Goal: Transaction & Acquisition: Purchase product/service

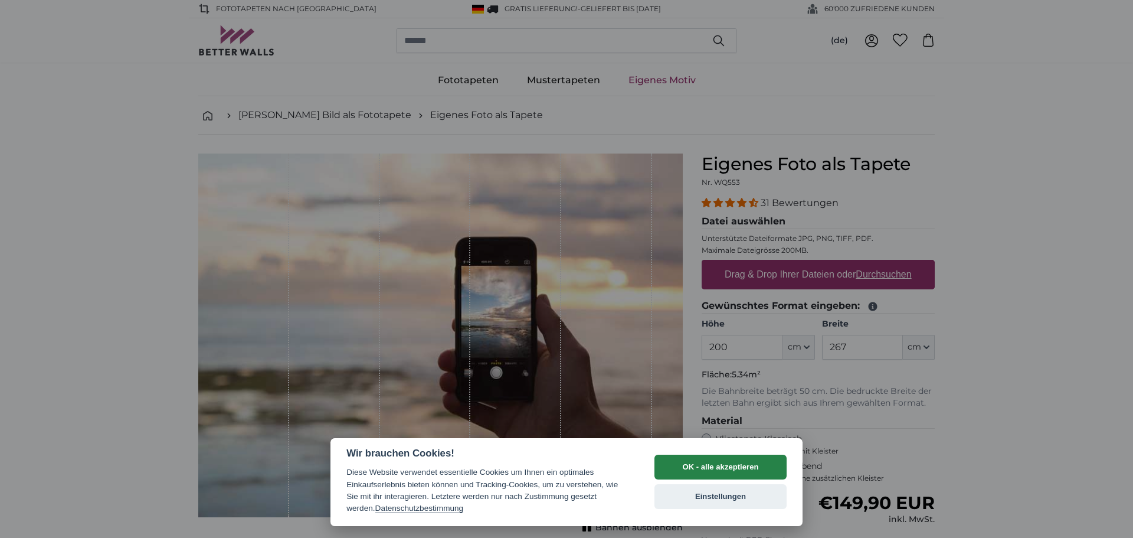
click at [697, 466] on button "OK - alle akzeptieren" at bounding box center [720, 466] width 132 height 25
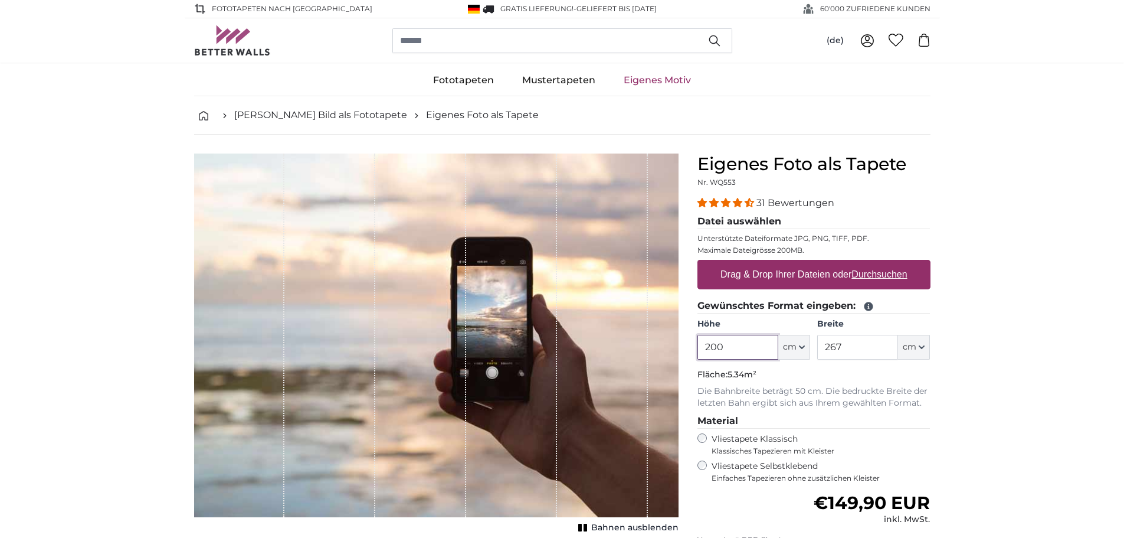
drag, startPoint x: 725, startPoint y: 349, endPoint x: 674, endPoint y: 349, distance: 50.7
click at [674, 349] on product-detail "Abbrechen Bild zuschneiden Bahnen ausblenden Eigenes Foto als Tapete Nr. WQ553 …" at bounding box center [562, 410] width 755 height 551
type input "250"
drag, startPoint x: 847, startPoint y: 345, endPoint x: 768, endPoint y: 353, distance: 78.9
click at [768, 353] on div "Höhe 250 ft cm Centimeter (cm) Inches (inch) Feet (ft. in.) Breite 267 ft cm Ce…" at bounding box center [813, 338] width 233 height 41
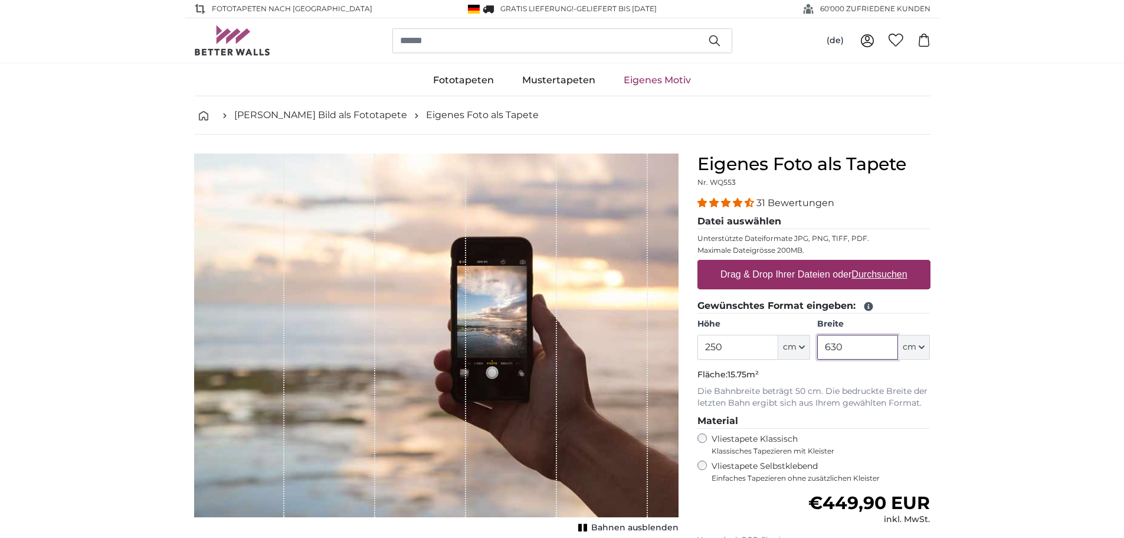
type input "630"
